Goal: Transaction & Acquisition: Book appointment/travel/reservation

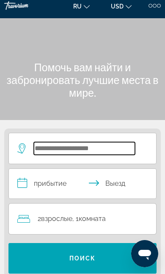
click at [111, 149] on input "Search hotel destination" at bounding box center [84, 148] width 101 height 13
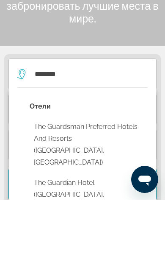
click at [106, 193] on button "The Guardsman Preferred Hotels and Resorts ([GEOGRAPHIC_DATA], [GEOGRAPHIC_DATA…" at bounding box center [89, 219] width 118 height 52
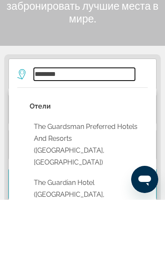
type input "**********"
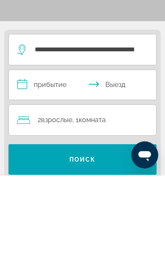
click at [72, 169] on input "**********" at bounding box center [84, 185] width 151 height 32
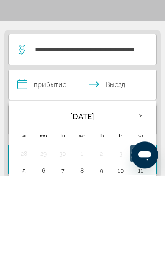
scroll to position [106, 0]
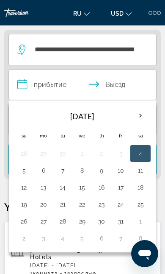
click at [141, 116] on th "Next month" at bounding box center [140, 115] width 19 height 19
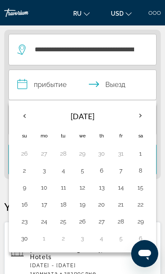
click at [19, 107] on th "Previous month" at bounding box center [24, 115] width 19 height 19
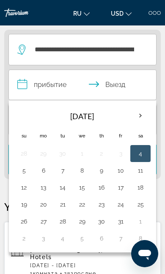
click at [125, 203] on button "24" at bounding box center [121, 204] width 10 height 12
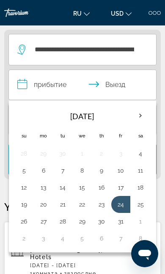
click at [123, 222] on button "31" at bounding box center [121, 221] width 10 height 12
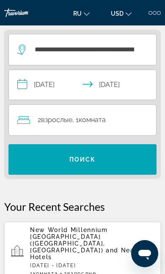
type input "**********"
click at [116, 161] on span "Search" at bounding box center [82, 159] width 148 height 20
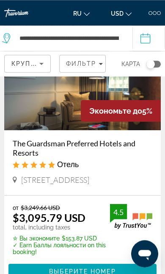
scroll to position [67, 0]
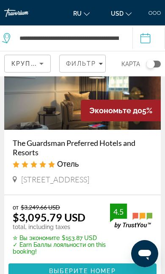
click at [36, 267] on span "Main content" at bounding box center [82, 270] width 148 height 20
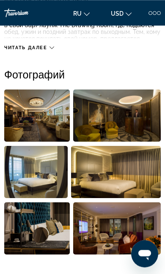
scroll to position [346, 0]
click at [9, 221] on img "Open full-screen image slider" at bounding box center [37, 228] width 66 height 52
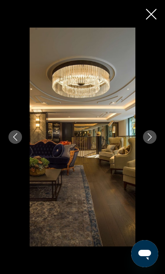
click at [152, 15] on icon "Close slideshow" at bounding box center [151, 14] width 11 height 11
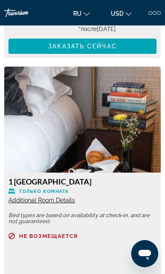
scroll to position [2649, 0]
